Goal: Information Seeking & Learning: Learn about a topic

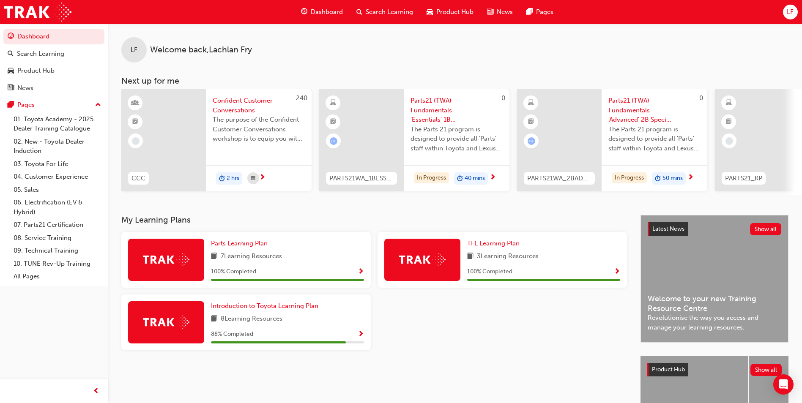
click at [383, 14] on span "Search Learning" at bounding box center [388, 12] width 47 height 10
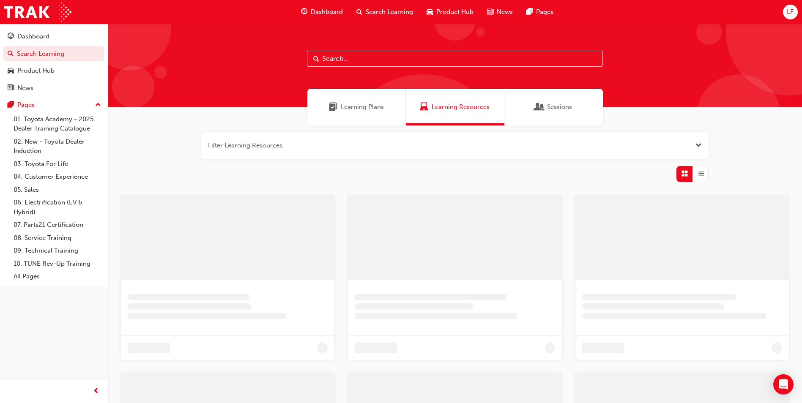
click at [701, 137] on button "button" at bounding box center [454, 145] width 507 height 27
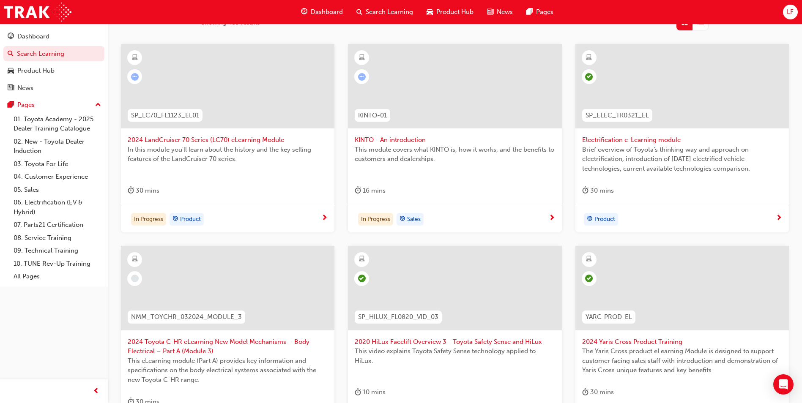
scroll to position [296, 0]
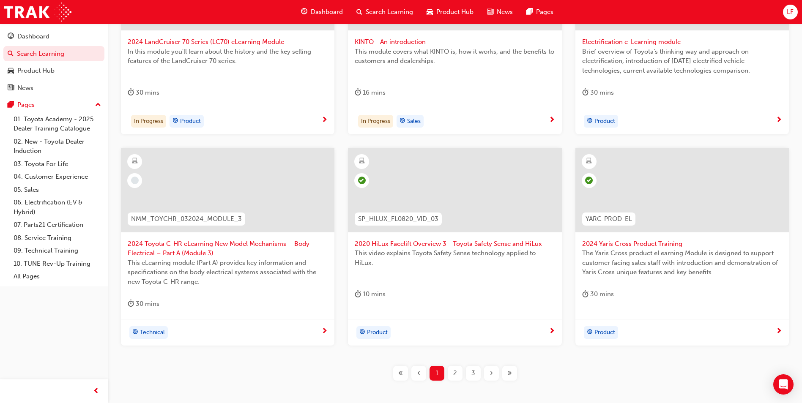
click at [459, 376] on div "2" at bounding box center [454, 373] width 15 height 15
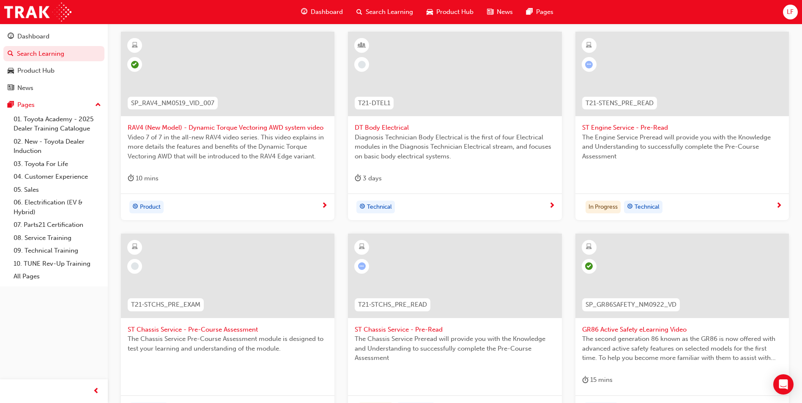
scroll to position [290, 0]
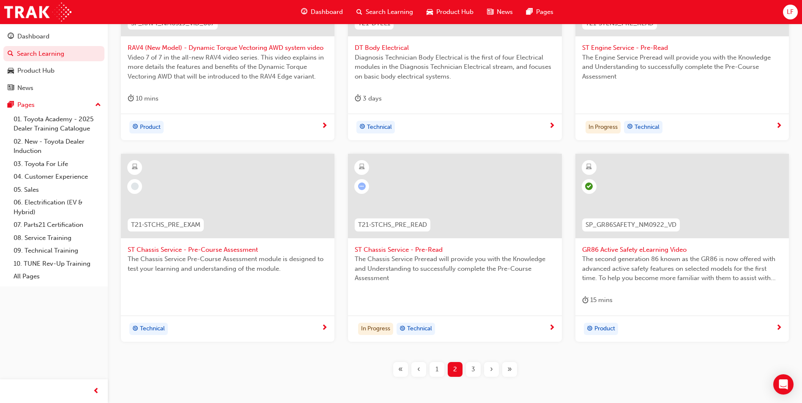
click at [474, 369] on span "3" at bounding box center [473, 370] width 4 height 10
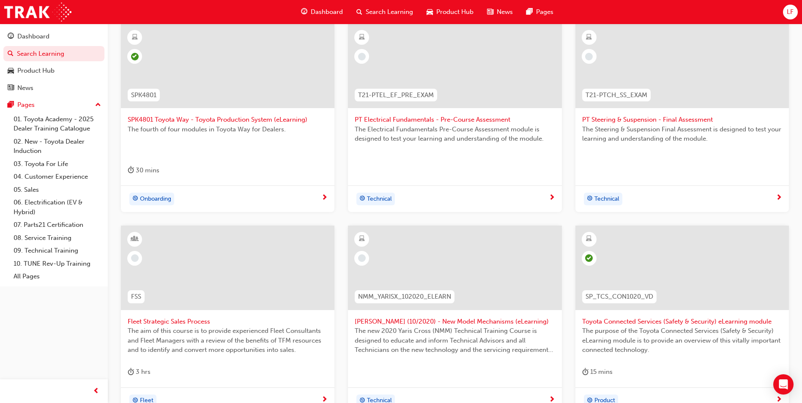
scroll to position [163, 0]
